Goal: Entertainment & Leisure: Consume media (video, audio)

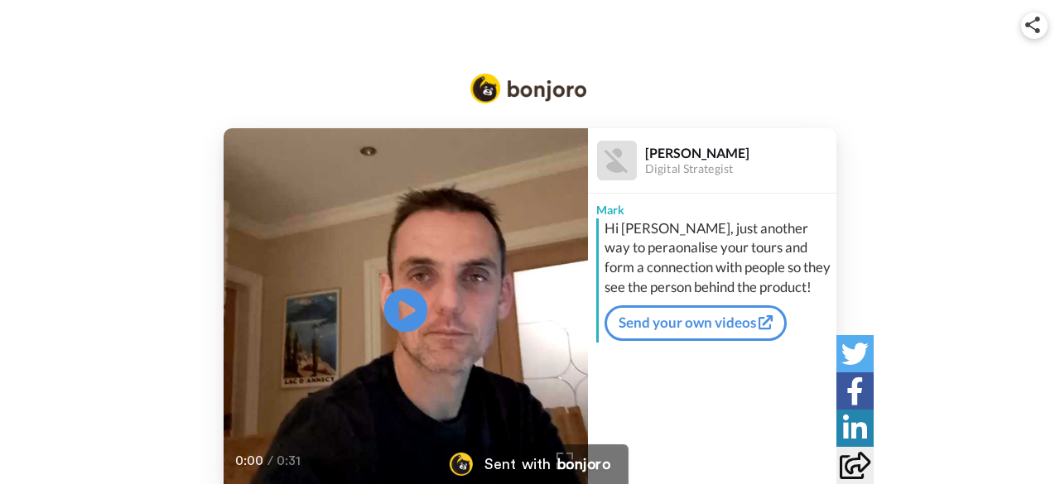
click at [396, 313] on icon at bounding box center [406, 310] width 44 height 44
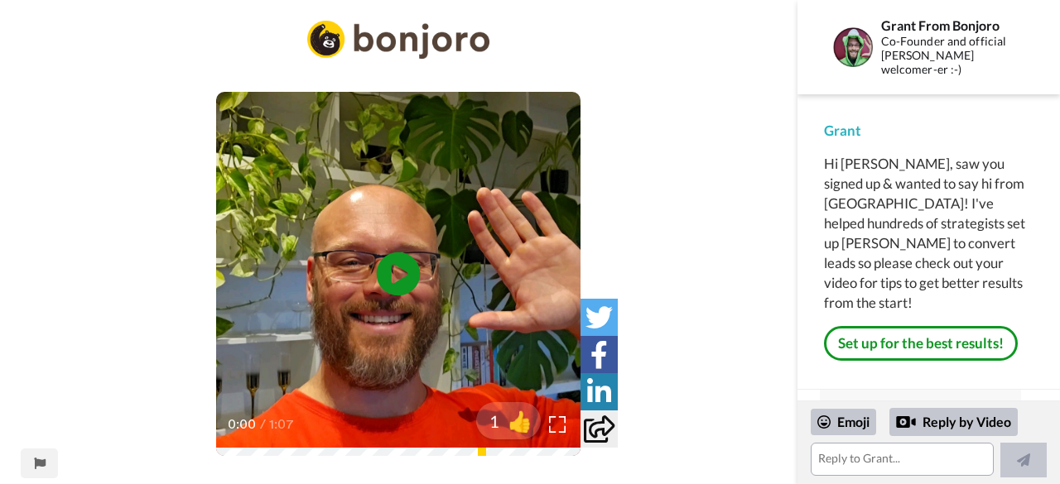
click at [398, 276] on icon "Play/Pause" at bounding box center [399, 274] width 44 height 79
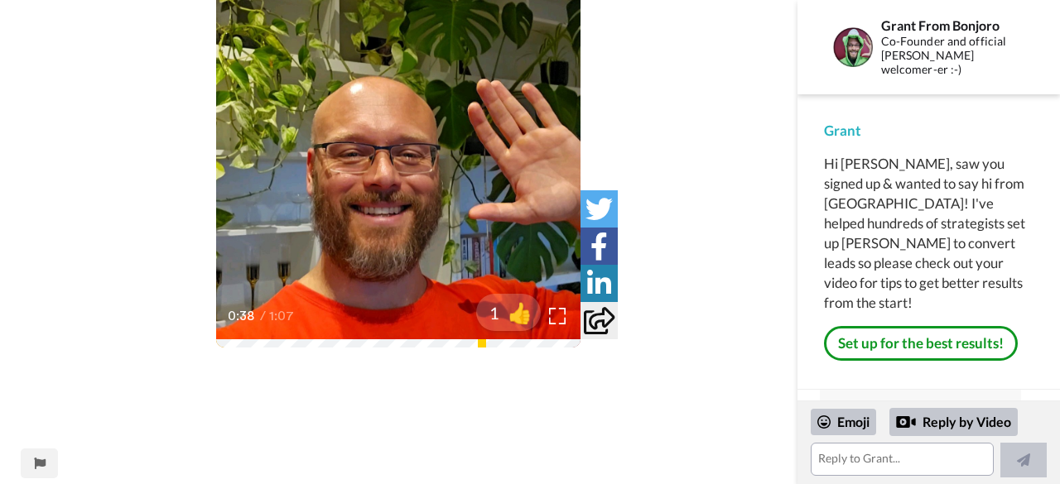
scroll to position [83, 0]
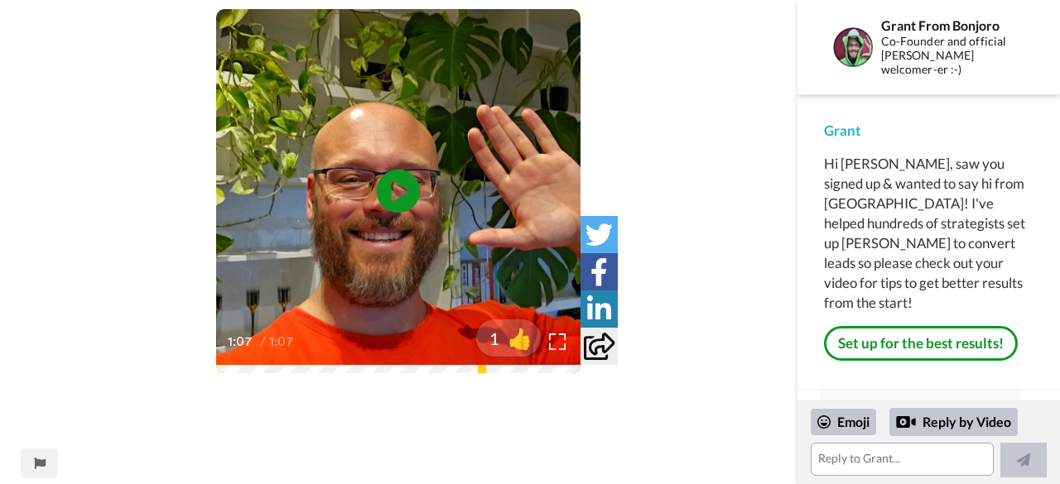
click at [390, 198] on icon at bounding box center [399, 192] width 44 height 44
click at [373, 216] on video at bounding box center [398, 191] width 364 height 364
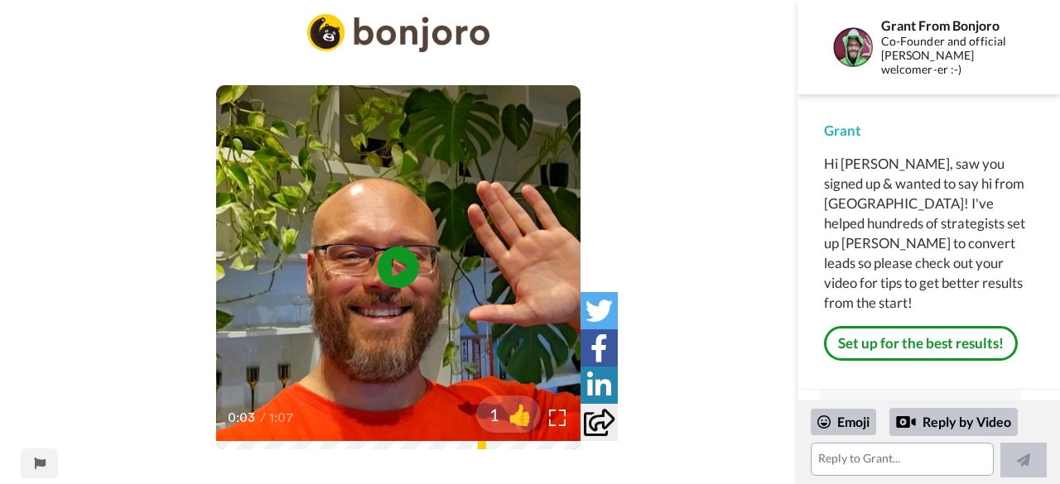
scroll to position [0, 0]
